Goal: Find contact information: Find contact information

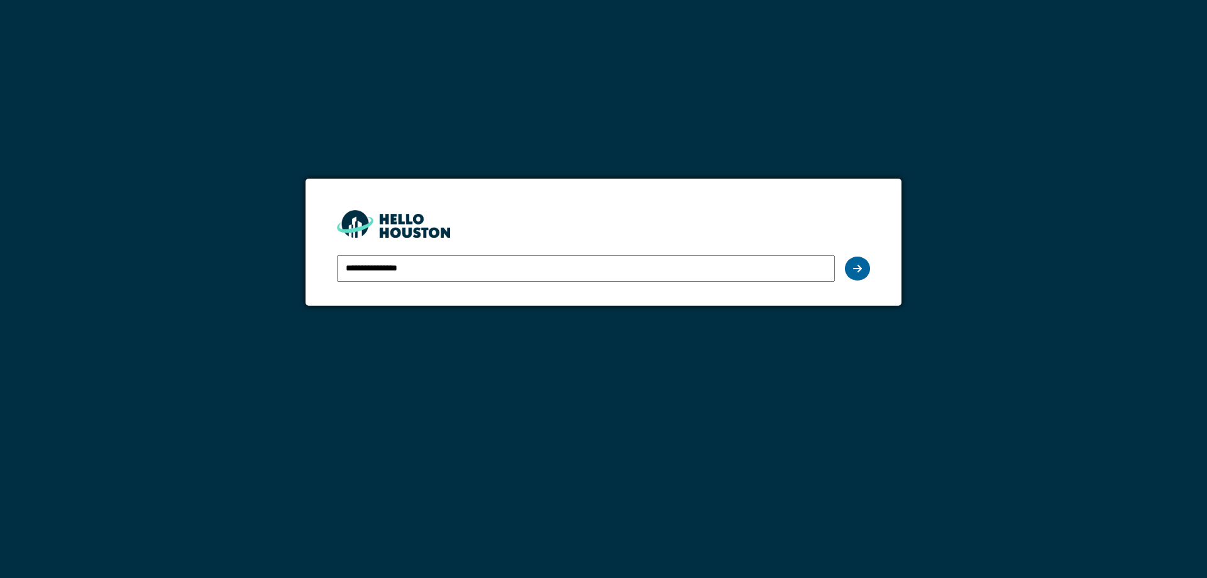
click at [860, 265] on icon at bounding box center [857, 268] width 9 height 10
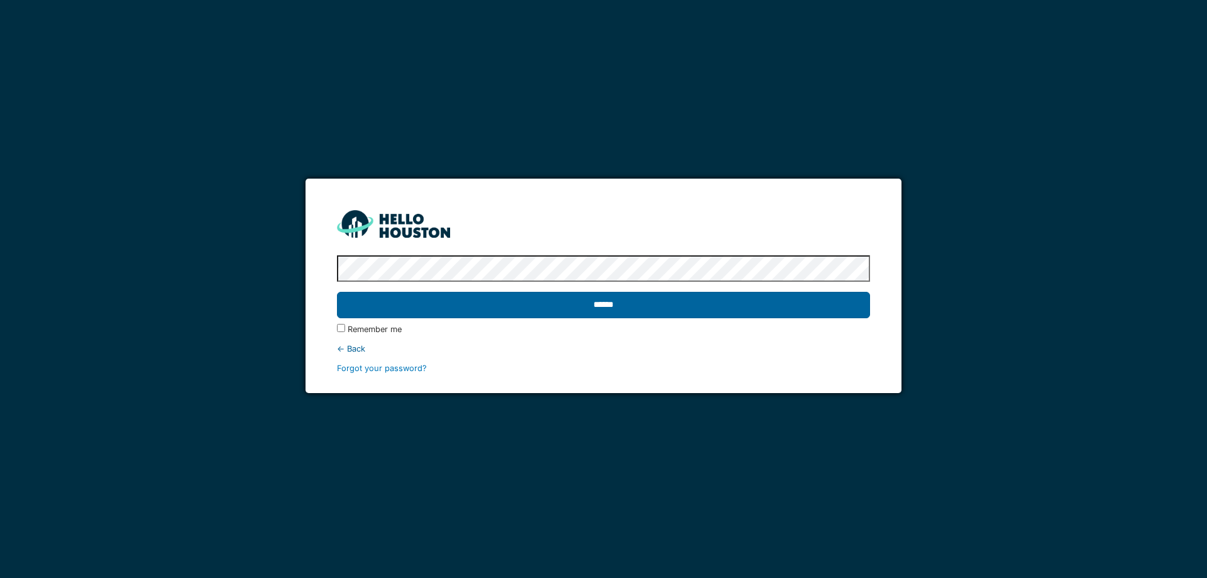
click at [633, 310] on input "******" at bounding box center [603, 305] width 532 height 26
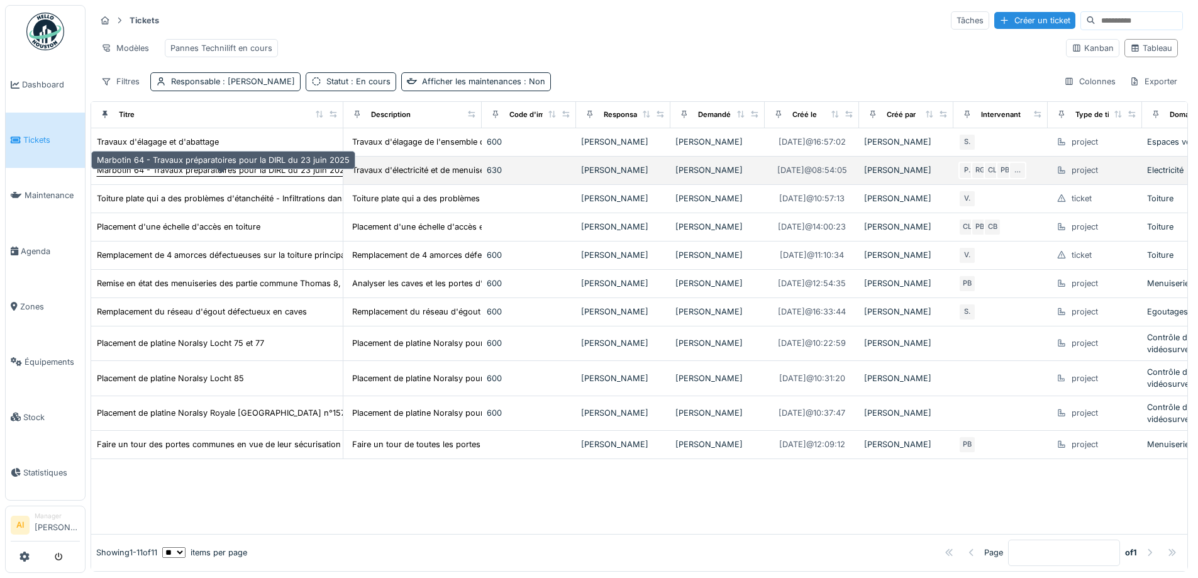
click at [208, 176] on div "Marbotin 64 - Travaux préparatoires pour la DIRL du 23 juin 2025" at bounding box center [223, 170] width 253 height 12
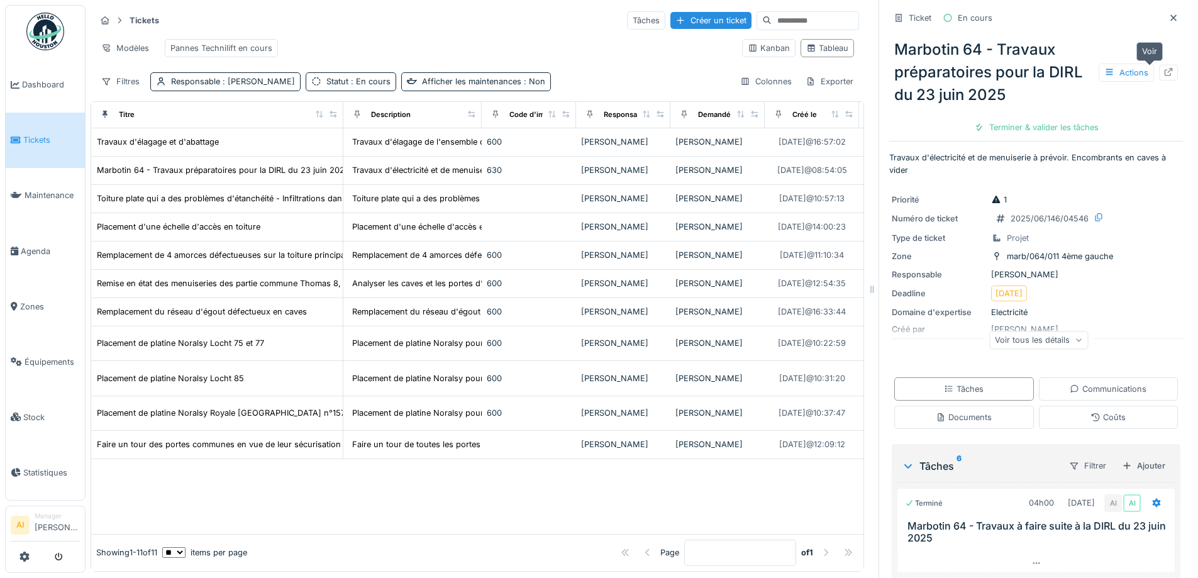
click at [1164, 76] on icon at bounding box center [1168, 72] width 8 height 8
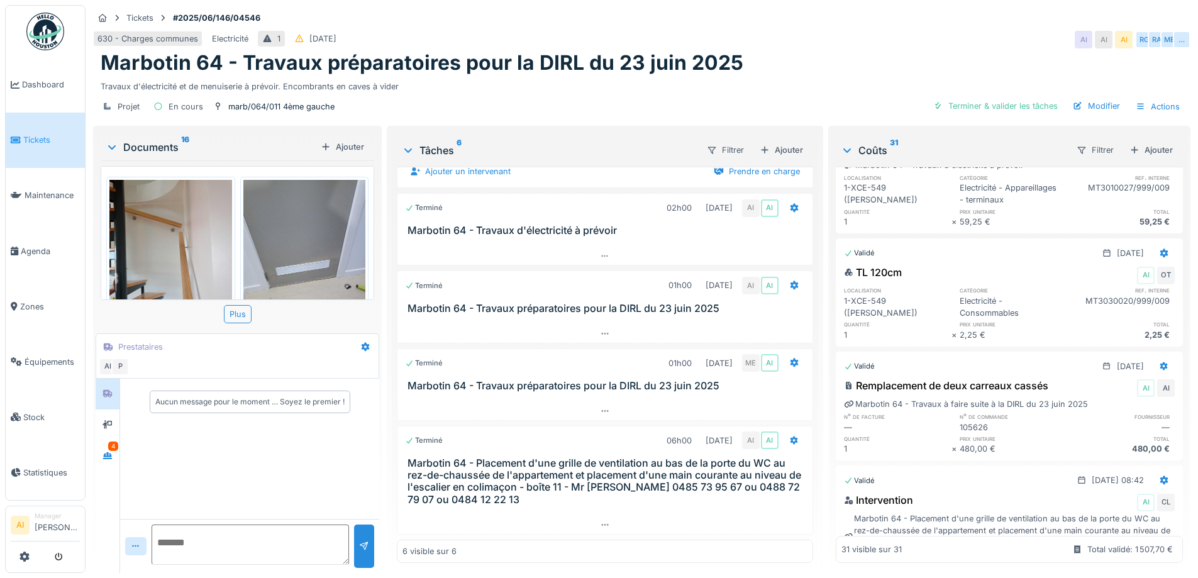
scroll to position [1765, 0]
click at [121, 450] on div "Aucun message pour le moment … Soyez le premier !" at bounding box center [249, 448] width 259 height 140
click at [106, 451] on icon at bounding box center [107, 455] width 10 height 8
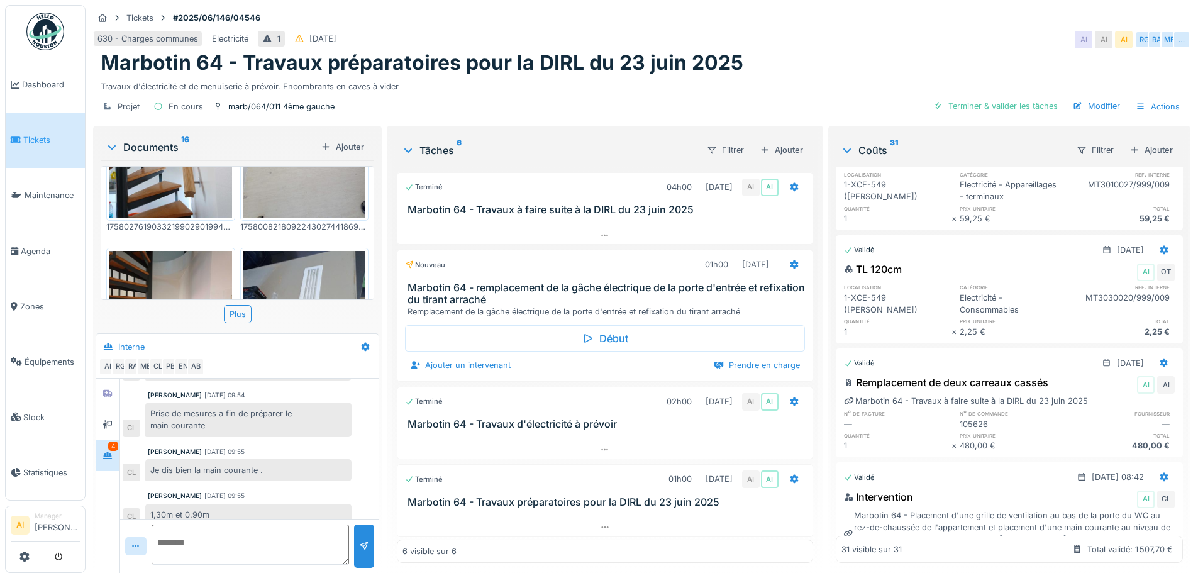
scroll to position [0, 0]
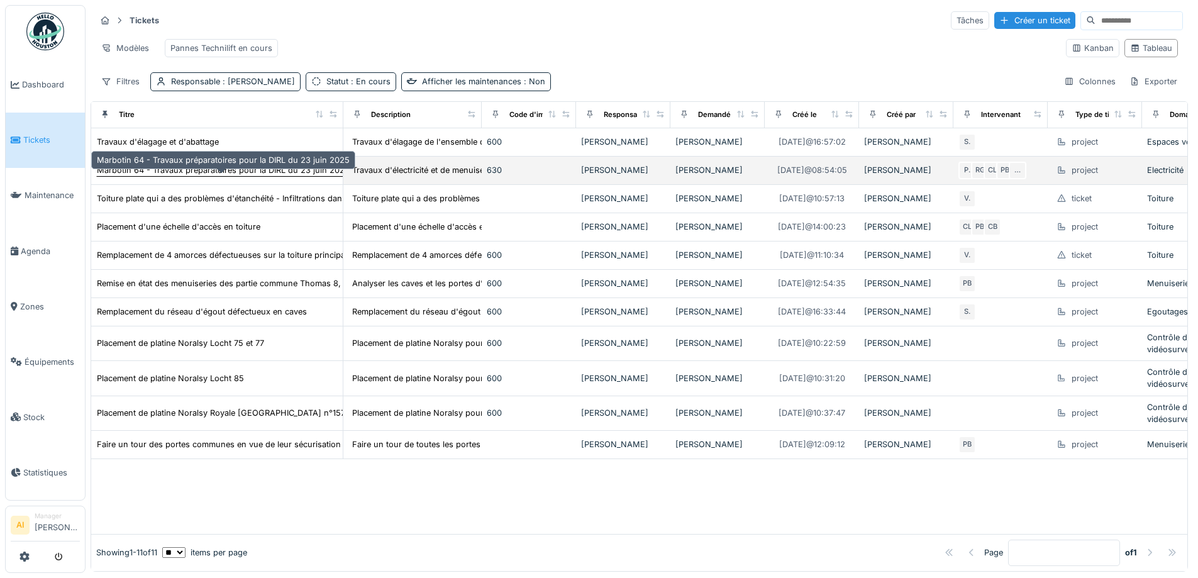
click at [242, 176] on div "Marbotin 64 - Travaux préparatoires pour la DIRL du 23 juin 2025" at bounding box center [223, 170] width 253 height 12
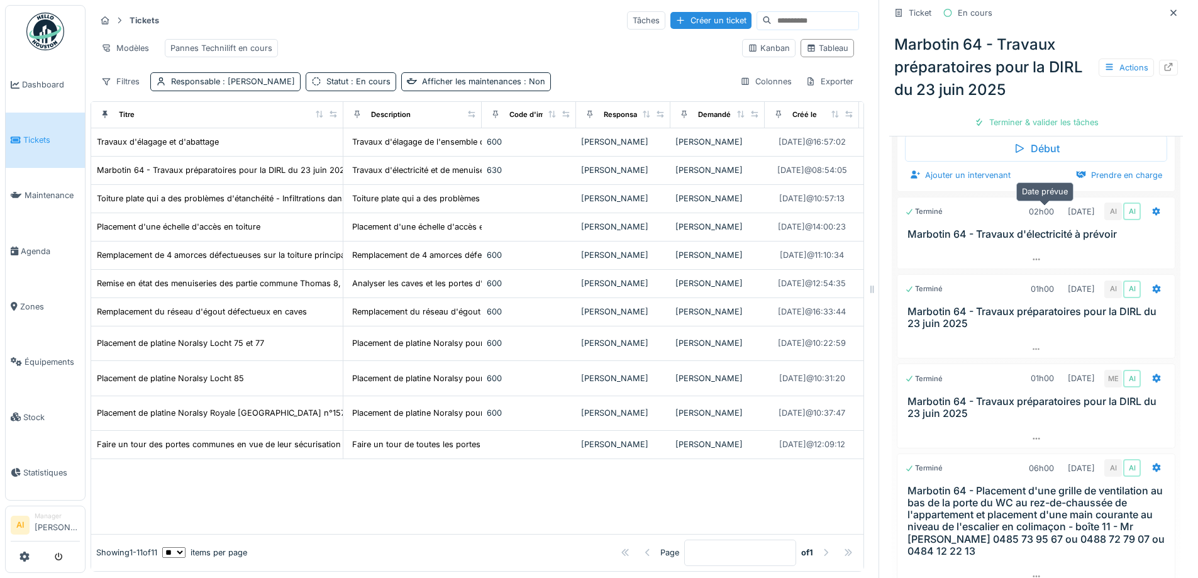
scroll to position [494, 0]
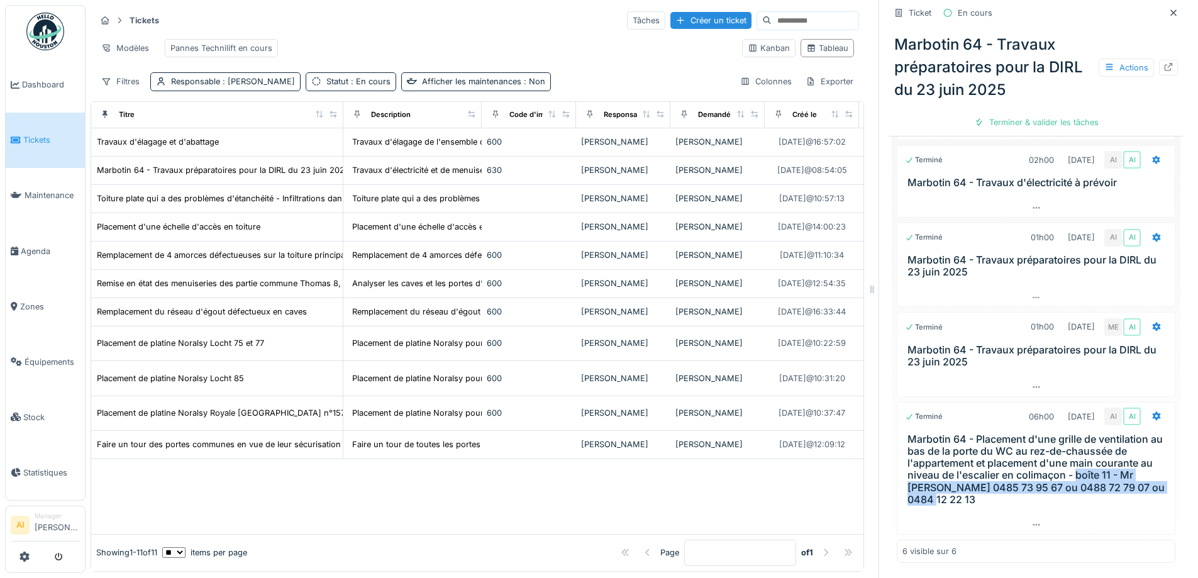
drag, startPoint x: 1064, startPoint y: 501, endPoint x: 957, endPoint y: 490, distance: 108.0
click at [957, 490] on h3 "Marbotin 64 - Placement d'une grille de ventilation au bas de la porte du WC au…" at bounding box center [1038, 469] width 262 height 72
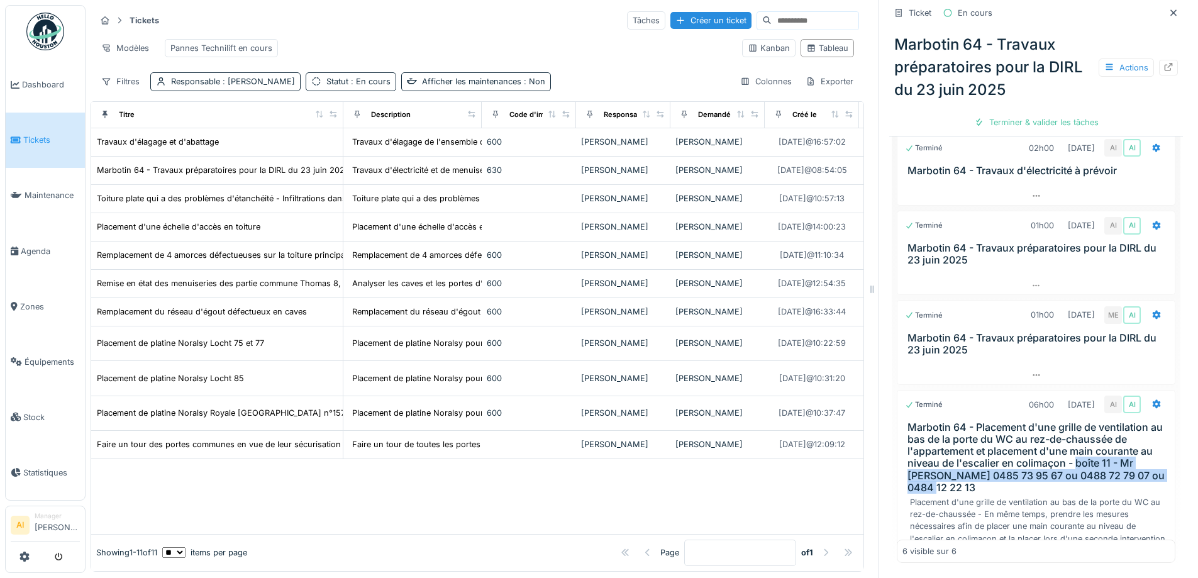
scroll to position [9, 0]
copy h3 "boîte 11 - Mr ROTBI 0485 73 95 67 ou 0488 72 79 07 ou 0484 12 22 13"
